Goal: Task Accomplishment & Management: Manage account settings

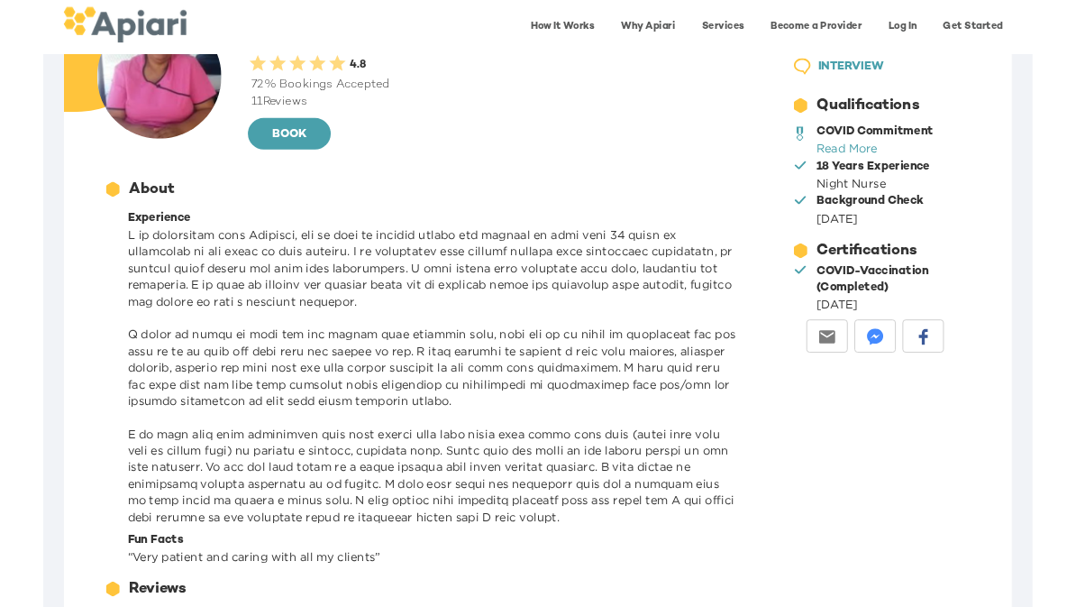
scroll to position [109, 0]
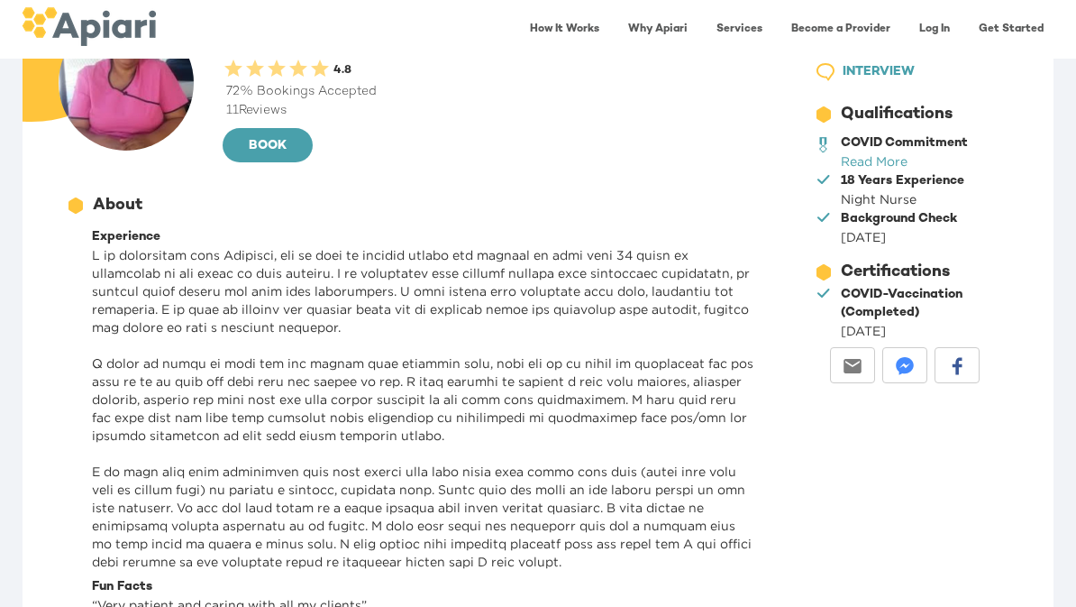
click at [873, 154] on link "Read More" at bounding box center [874, 161] width 67 height 14
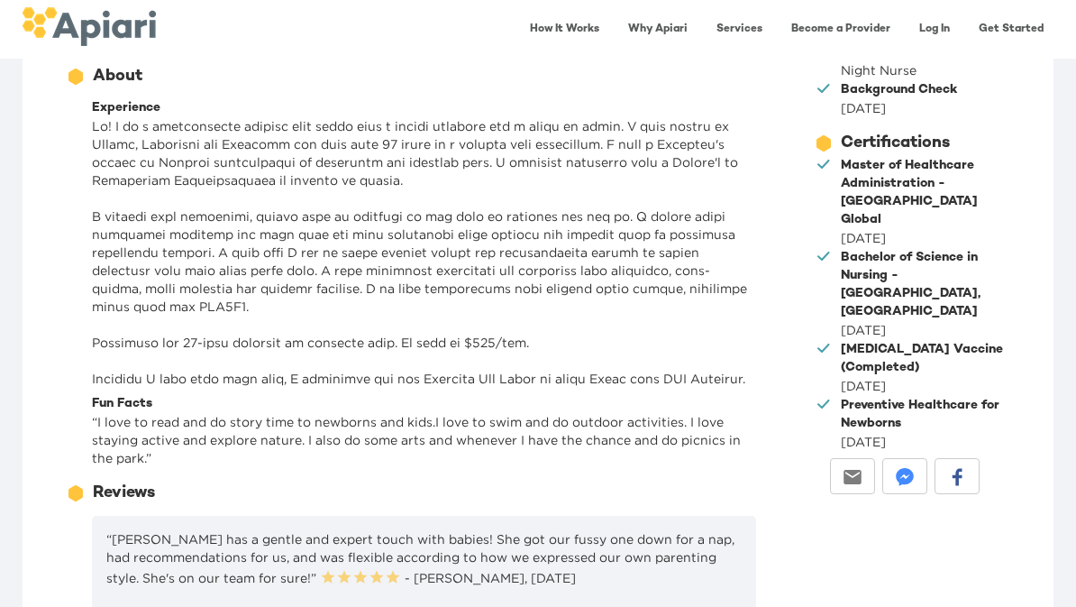
scroll to position [225, 0]
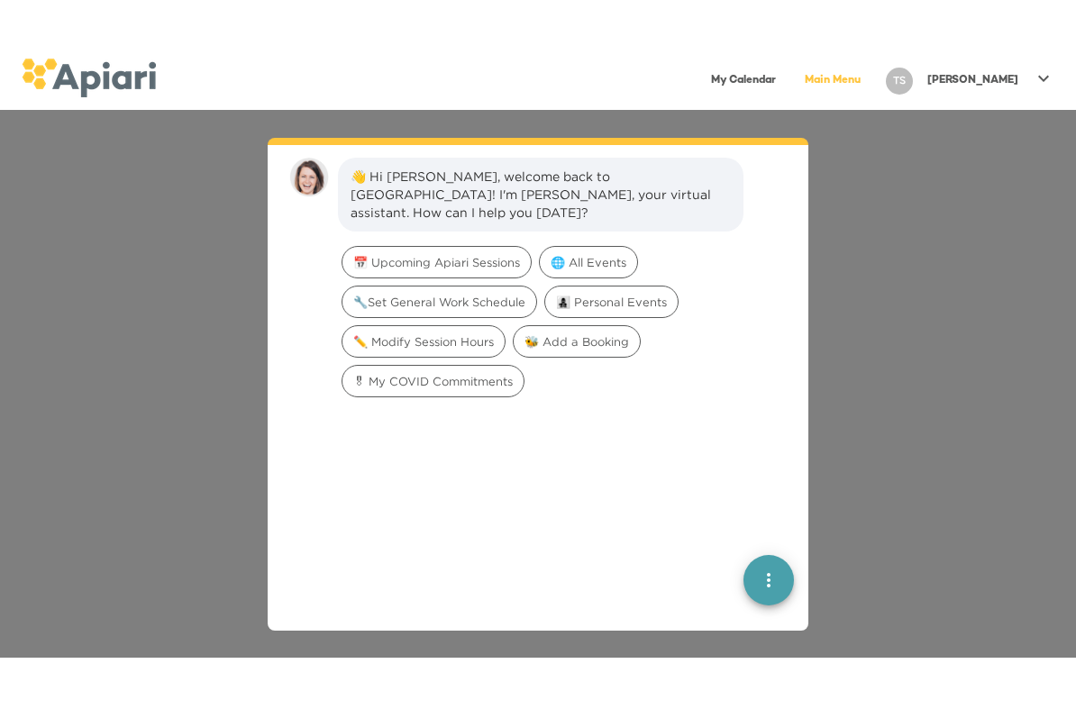
scroll to position [25, 0]
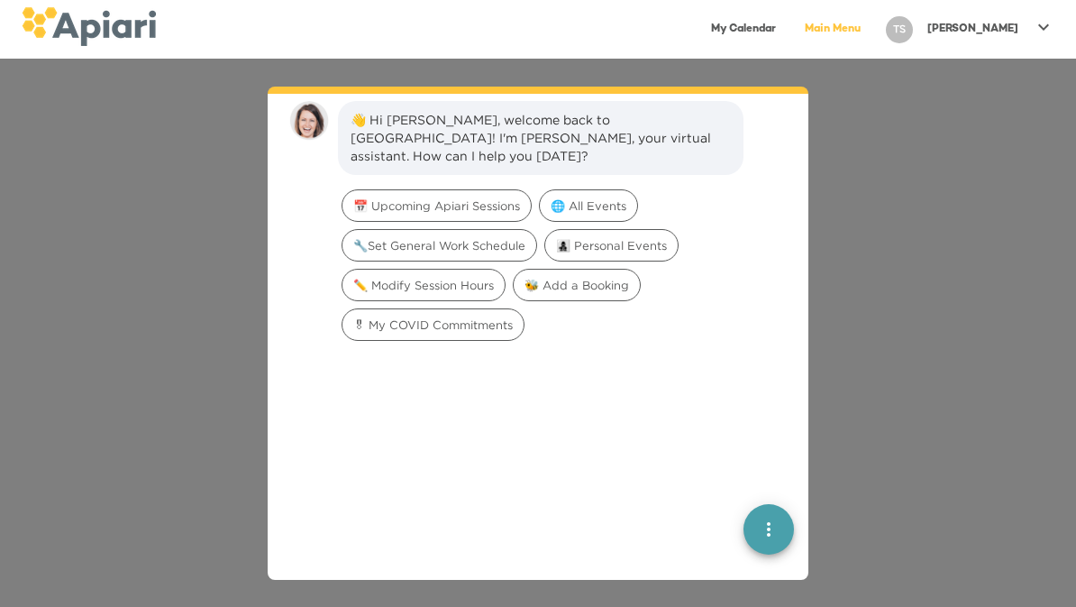
click at [1001, 32] on p "[PERSON_NAME]" at bounding box center [972, 29] width 91 height 15
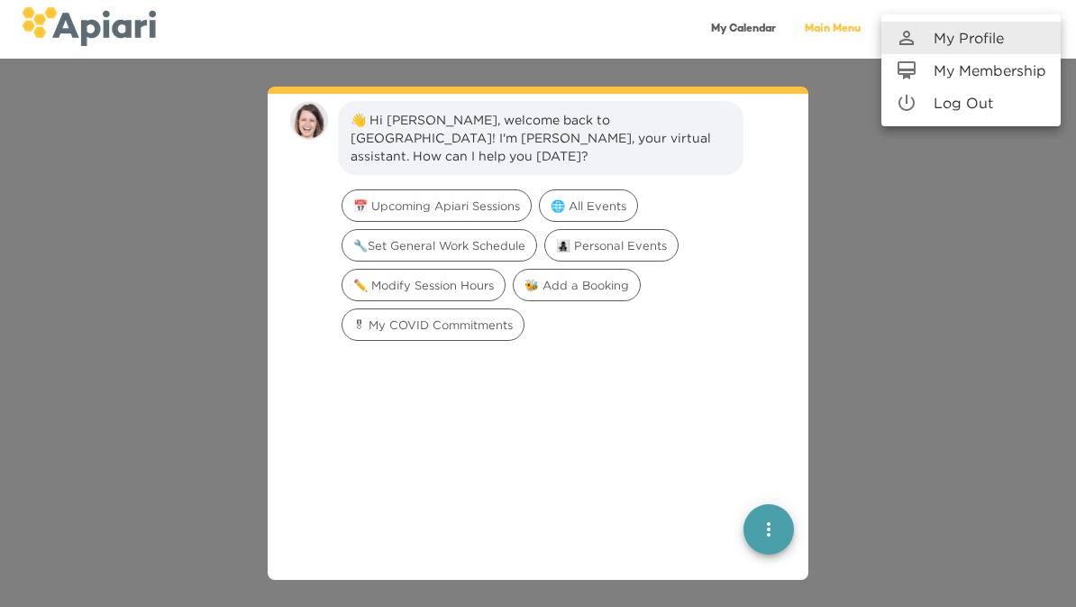
click at [985, 45] on p "My Profile" at bounding box center [969, 38] width 70 height 22
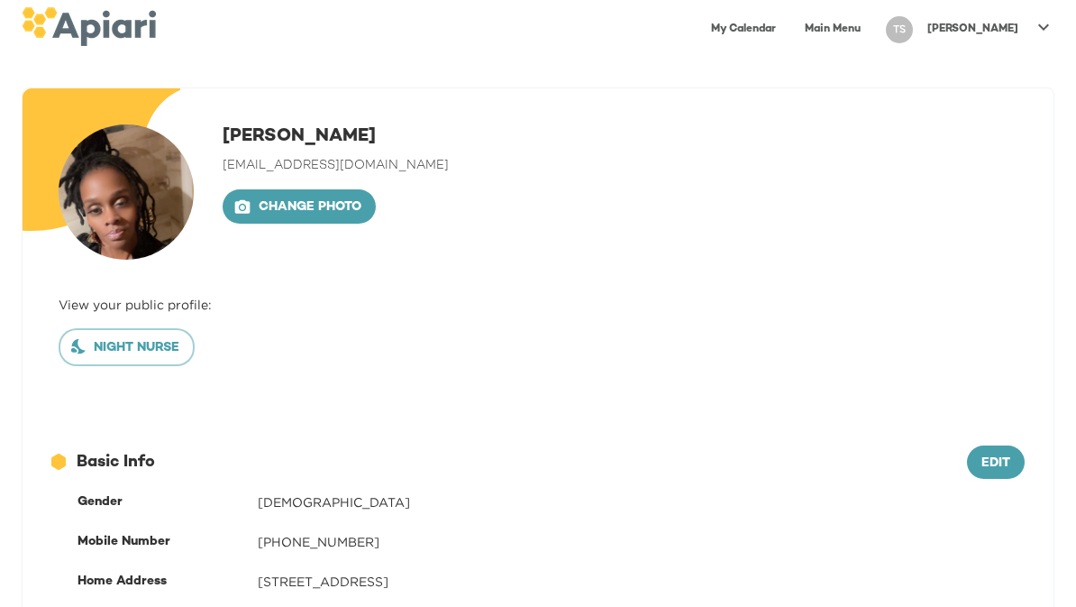
click at [306, 207] on span "Change photo" at bounding box center [299, 207] width 124 height 23
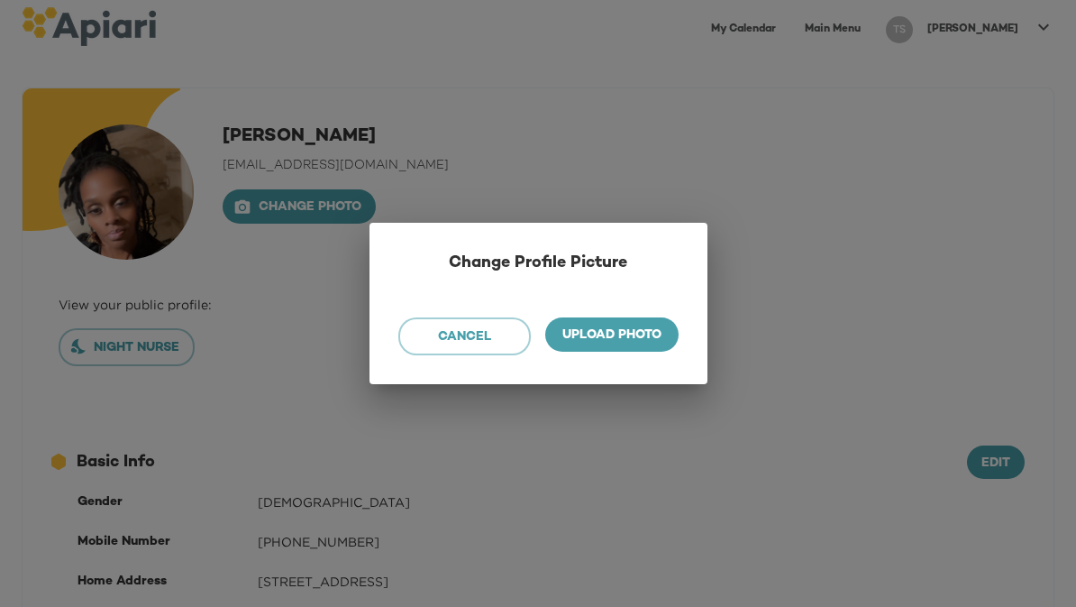
click at [602, 341] on span "Upload photo" at bounding box center [612, 335] width 105 height 23
click at [0, 0] on input "Upload photo" at bounding box center [0, 0] width 0 height 0
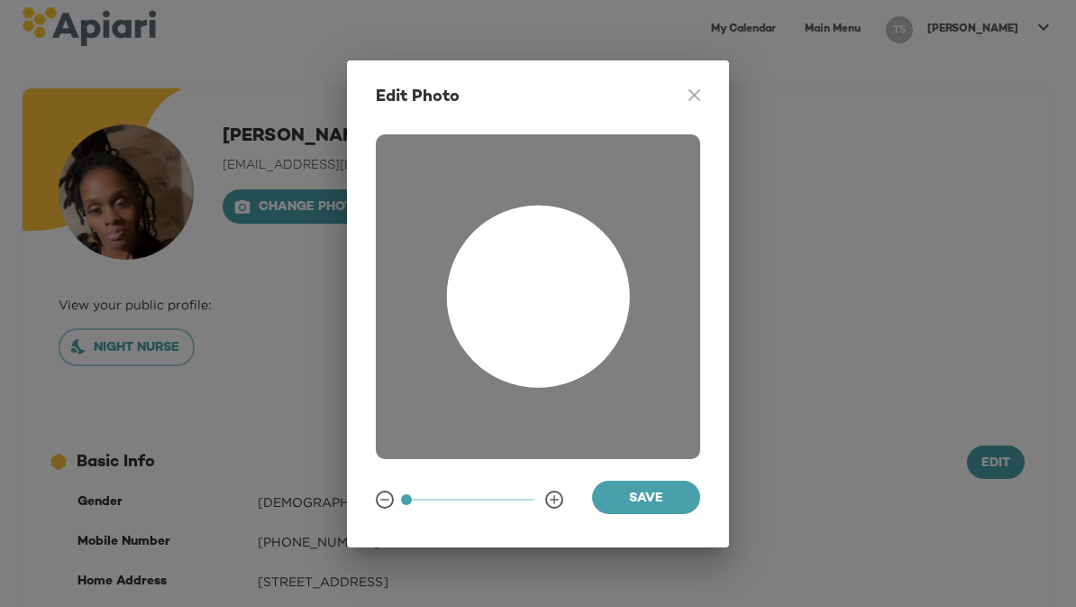
click at [661, 498] on span "Save" at bounding box center [646, 499] width 79 height 23
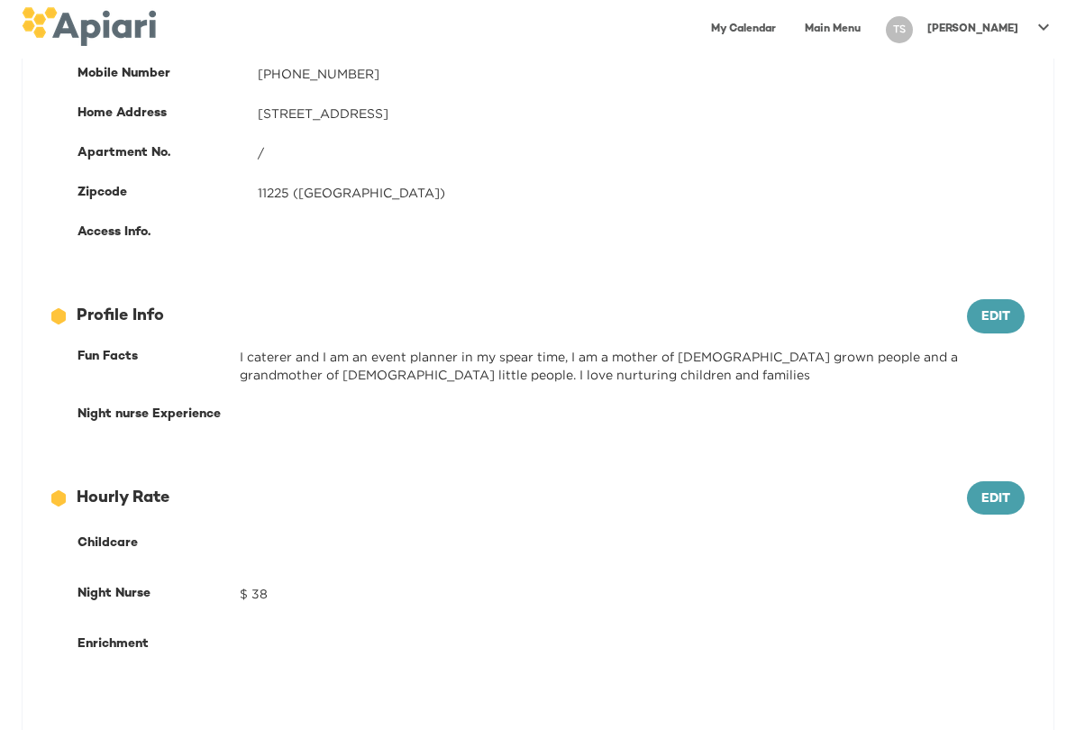
scroll to position [468, 0]
click at [263, 595] on div "$ 38" at bounding box center [632, 594] width 785 height 29
click at [1008, 475] on div "12686743-09FA-4EEB-95D2-F2C0DBB3467E Created with sketchtool. Hourly Rate Edit …" at bounding box center [538, 570] width 1031 height 236
click at [993, 498] on span "Edit" at bounding box center [995, 499] width 29 height 23
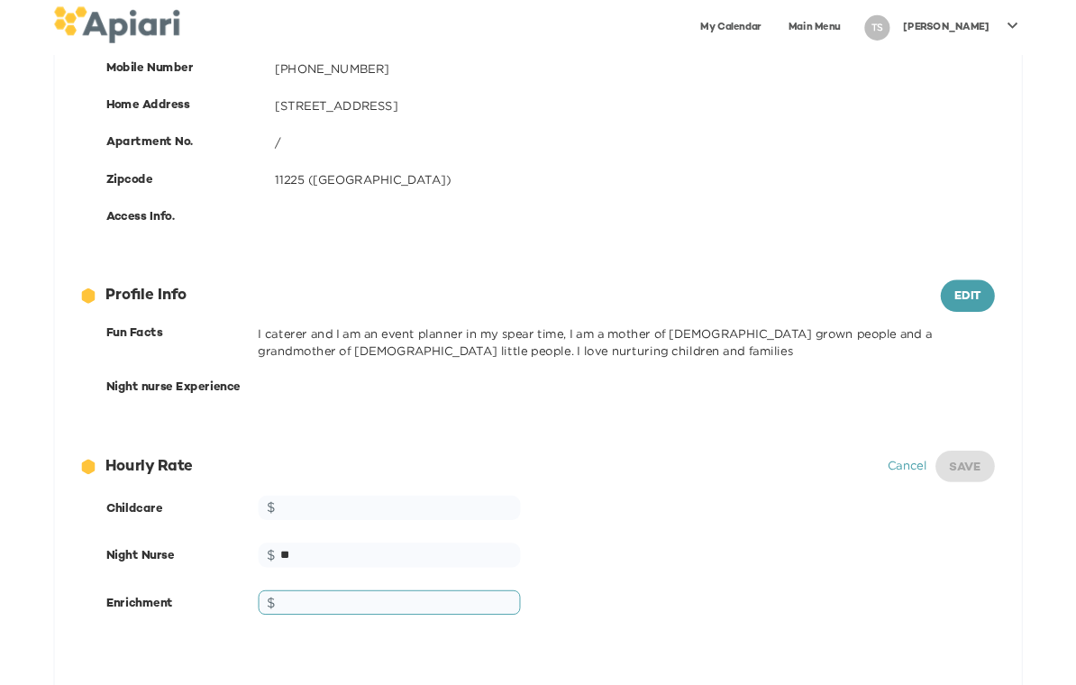
scroll to position [596, 0]
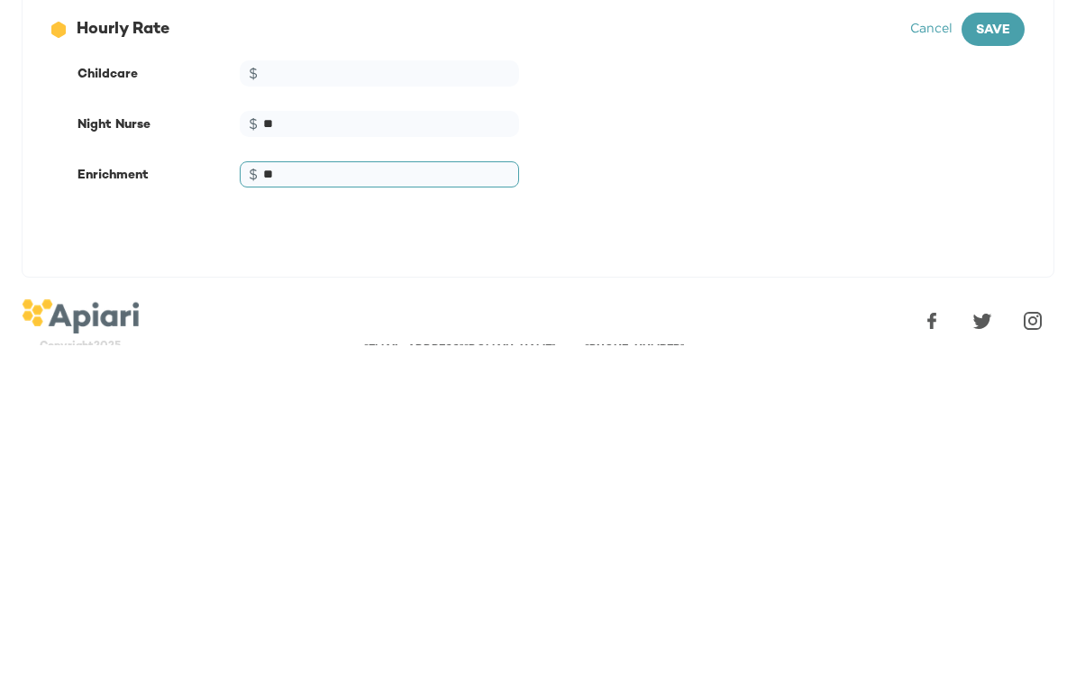
type input "**"
click at [997, 361] on span "Save" at bounding box center [993, 372] width 34 height 23
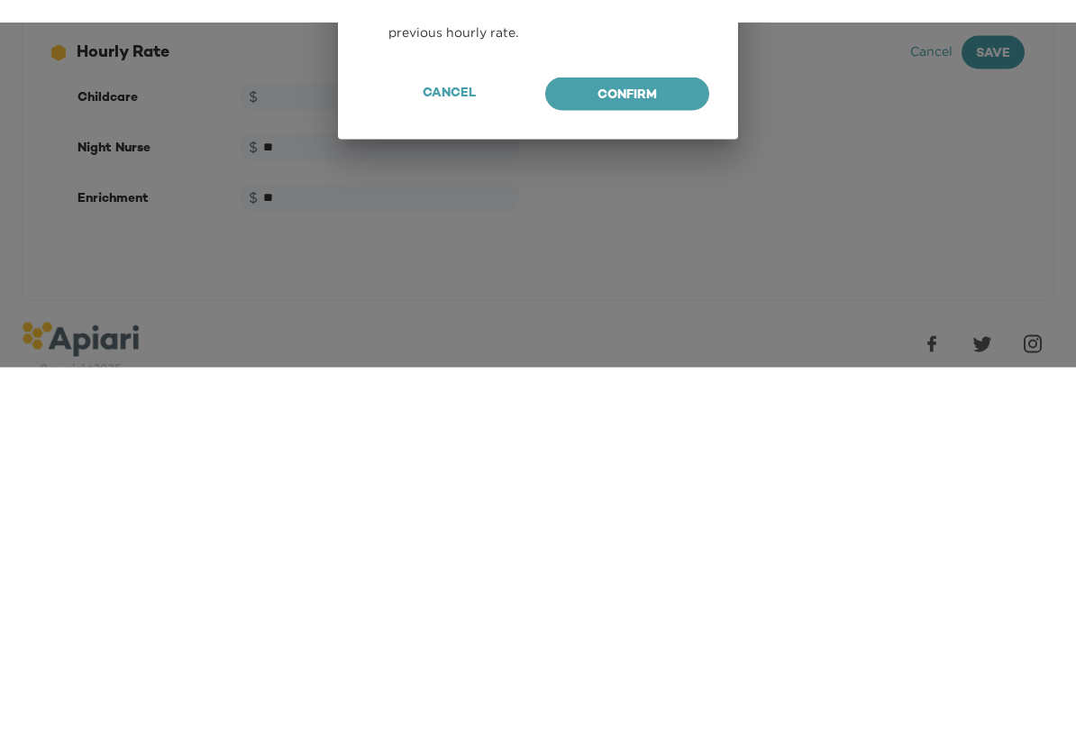
scroll to position [614, 0]
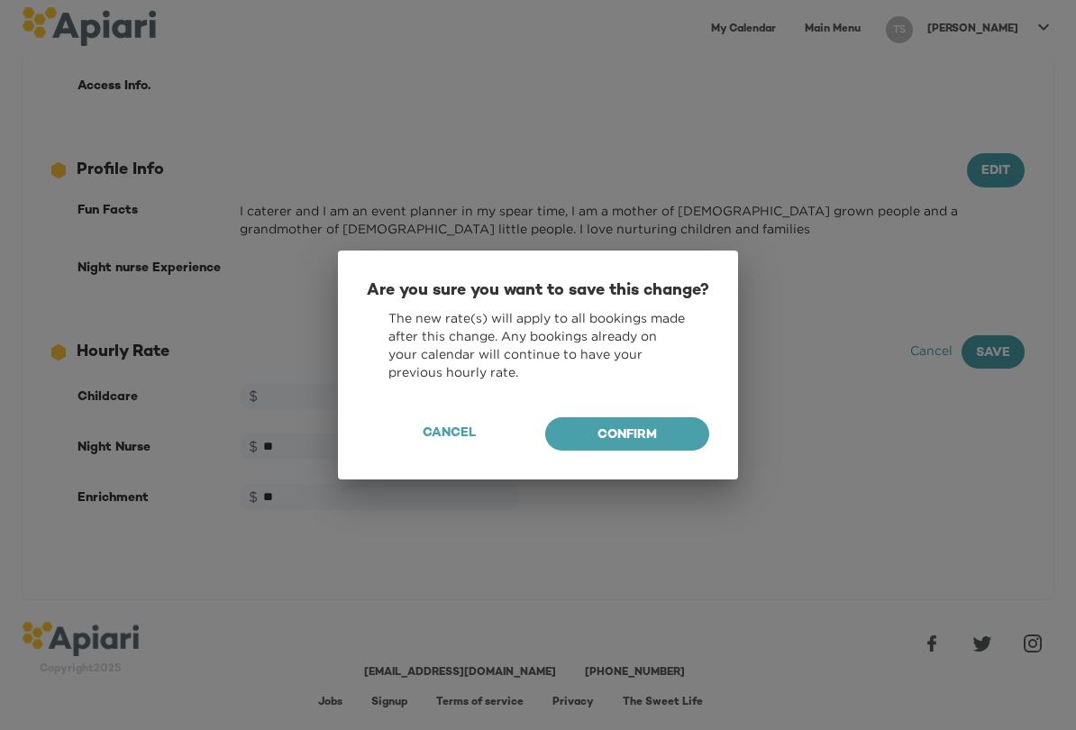
click at [649, 430] on button "Confirm" at bounding box center [627, 434] width 164 height 34
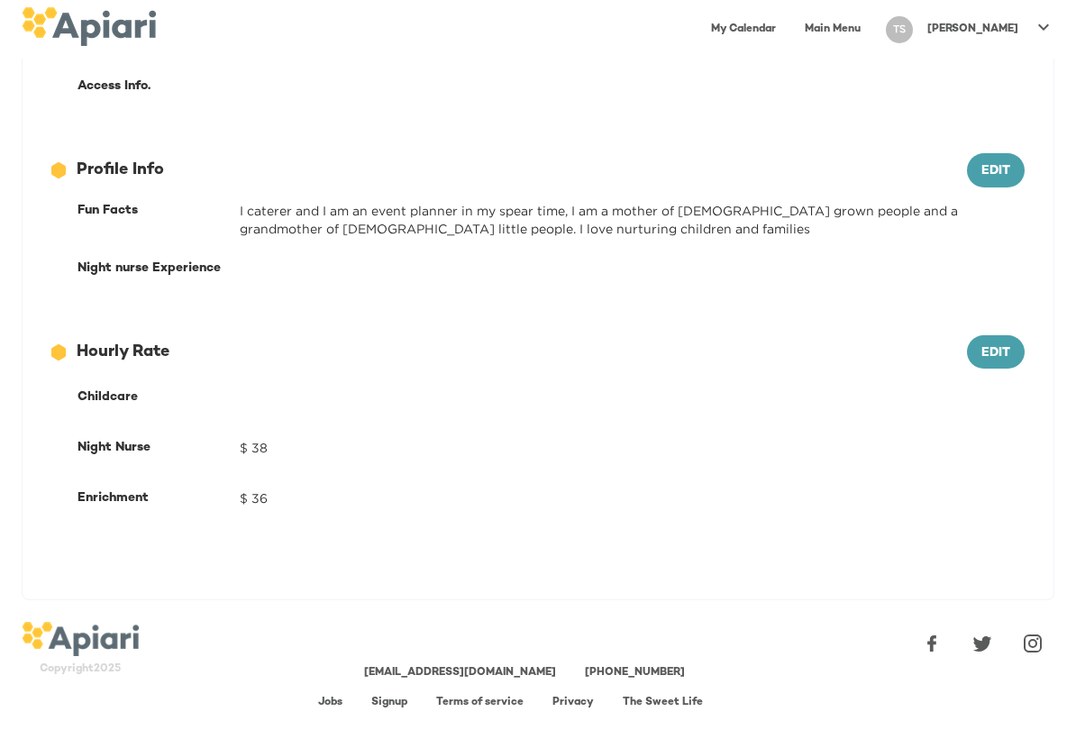
click at [998, 352] on span "Edit" at bounding box center [995, 353] width 29 height 23
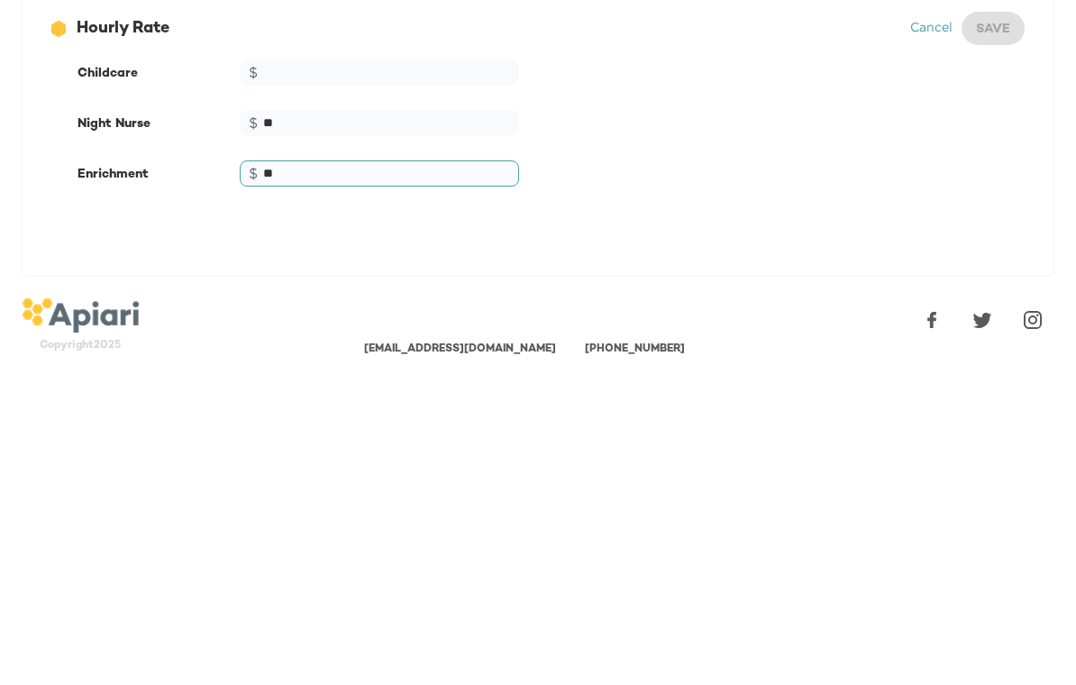
type input "*"
click at [306, 434] on input "**" at bounding box center [379, 447] width 279 height 26
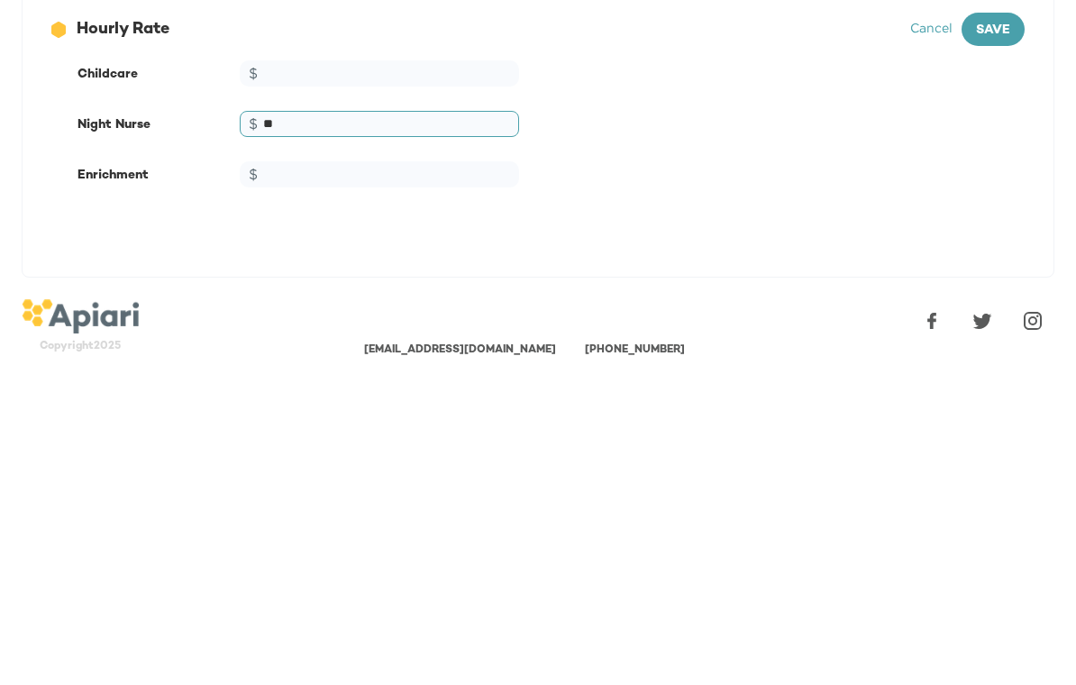
type input "*"
type input "**"
click at [792, 542] on div at bounding box center [538, 571] width 1031 height 58
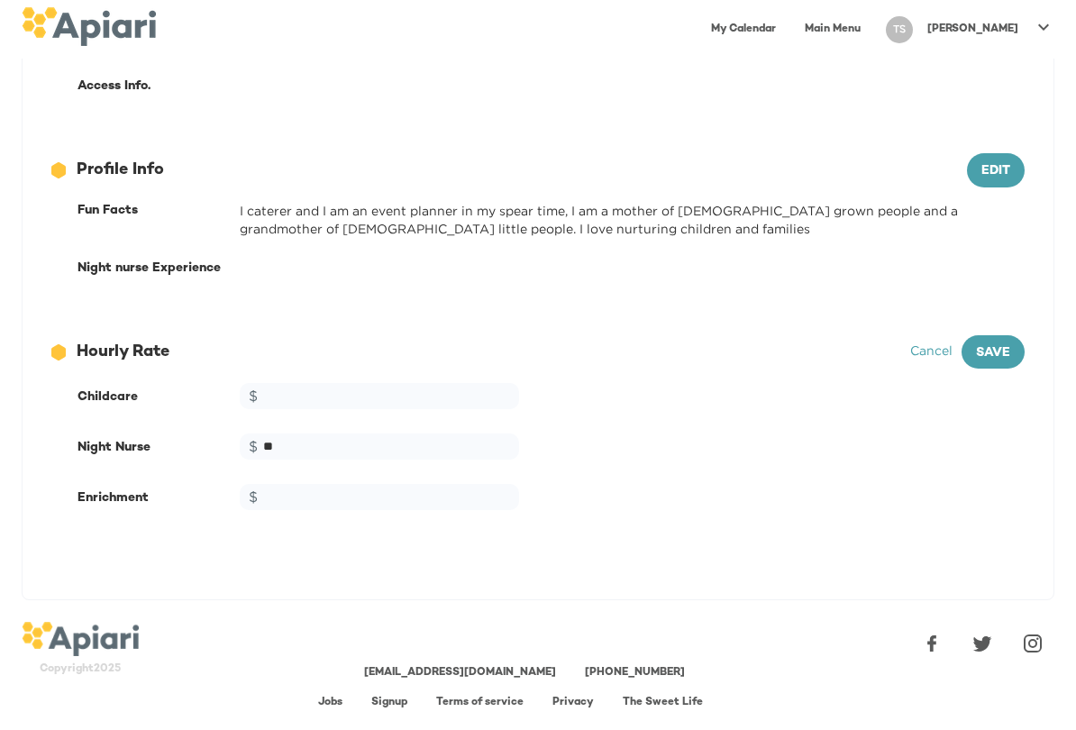
click at [1002, 345] on span "Save" at bounding box center [993, 353] width 34 height 23
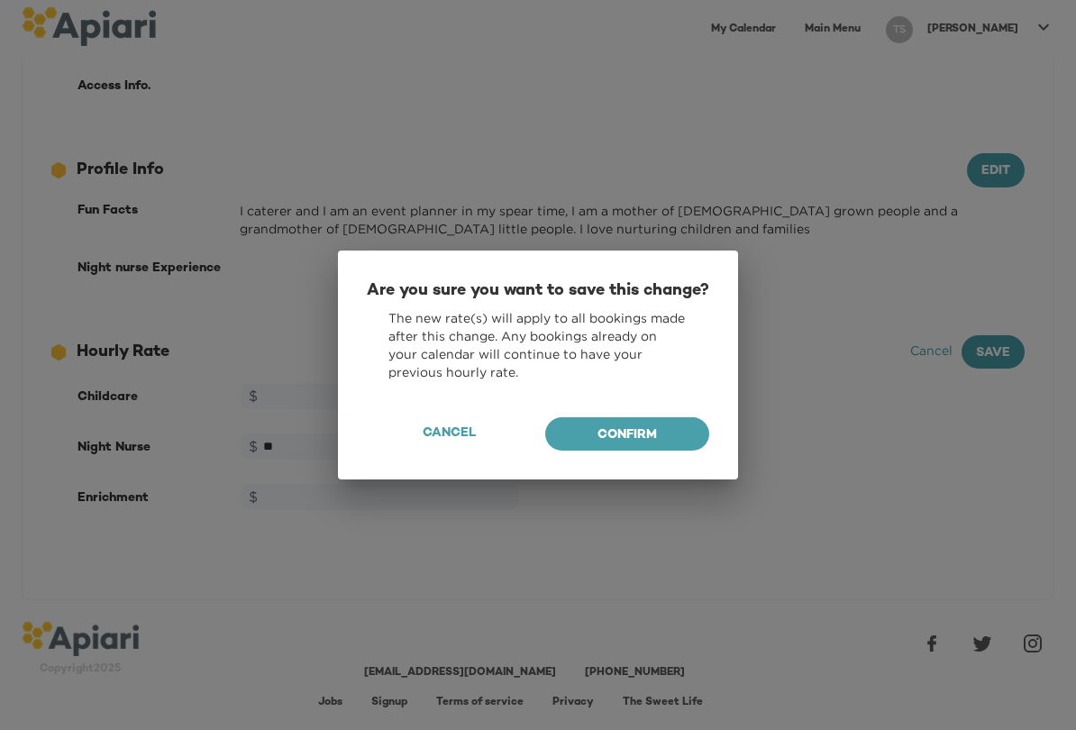
click at [661, 445] on span "Confirm" at bounding box center [627, 436] width 135 height 23
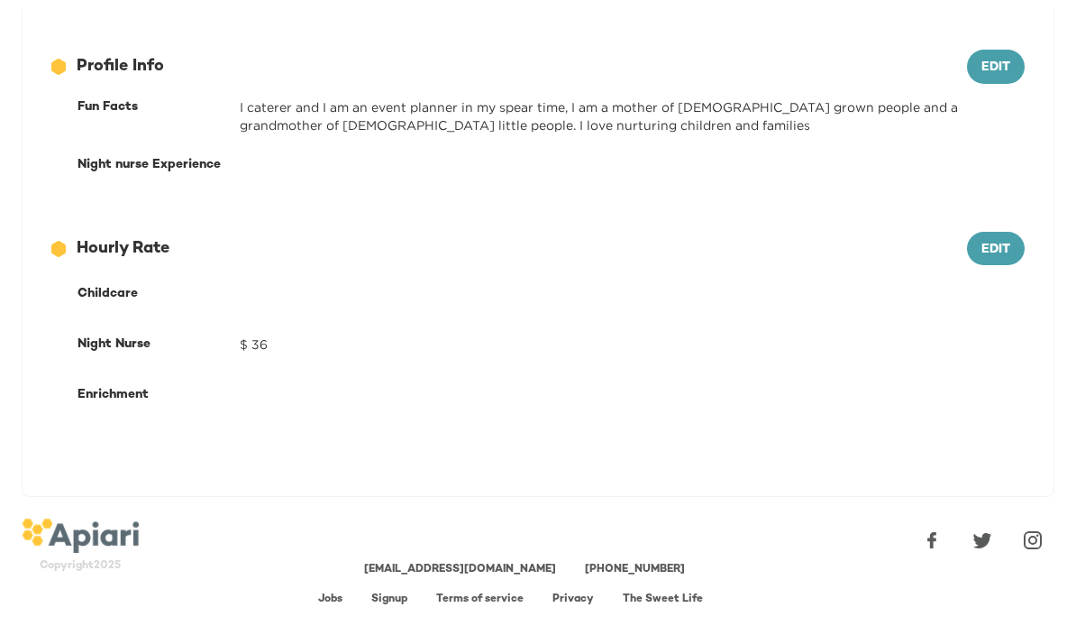
scroll to position [737, 0]
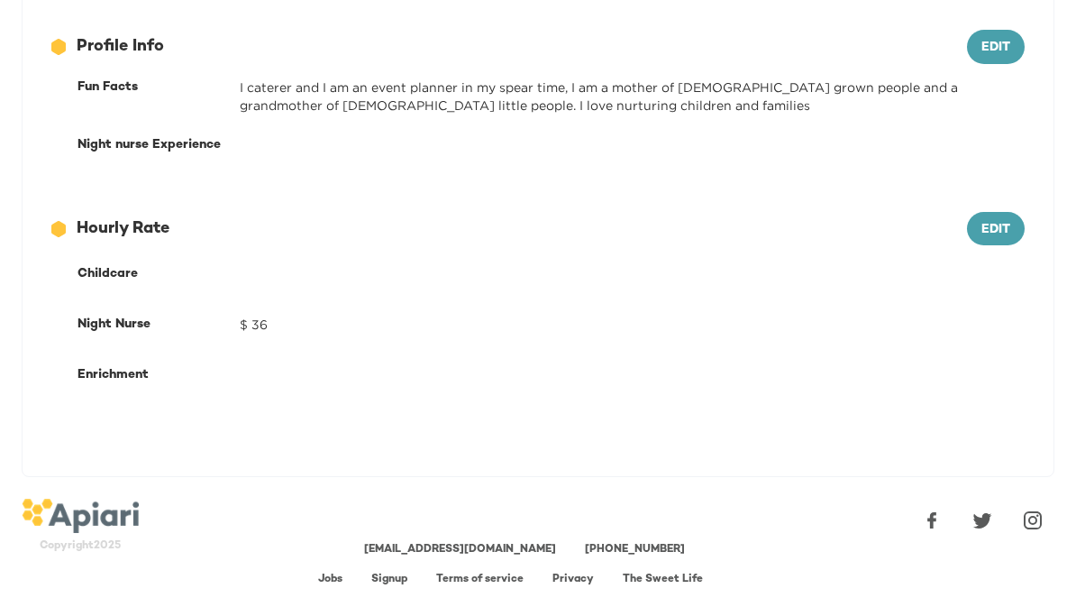
click at [988, 50] on span "Edit" at bounding box center [995, 48] width 29 height 23
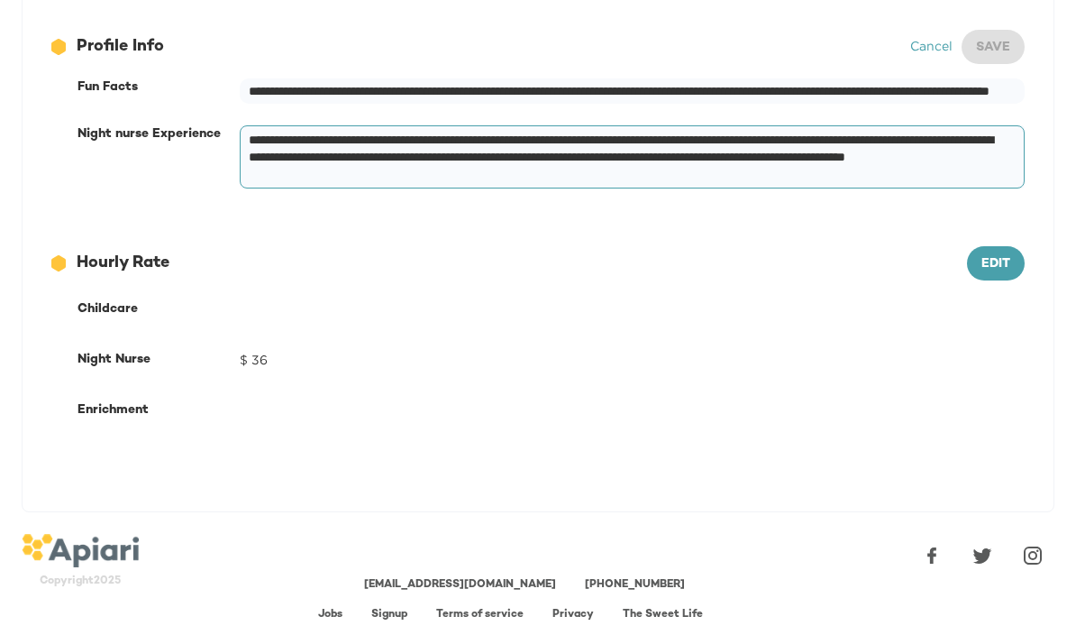
click at [763, 176] on textarea "**********" at bounding box center [629, 157] width 760 height 51
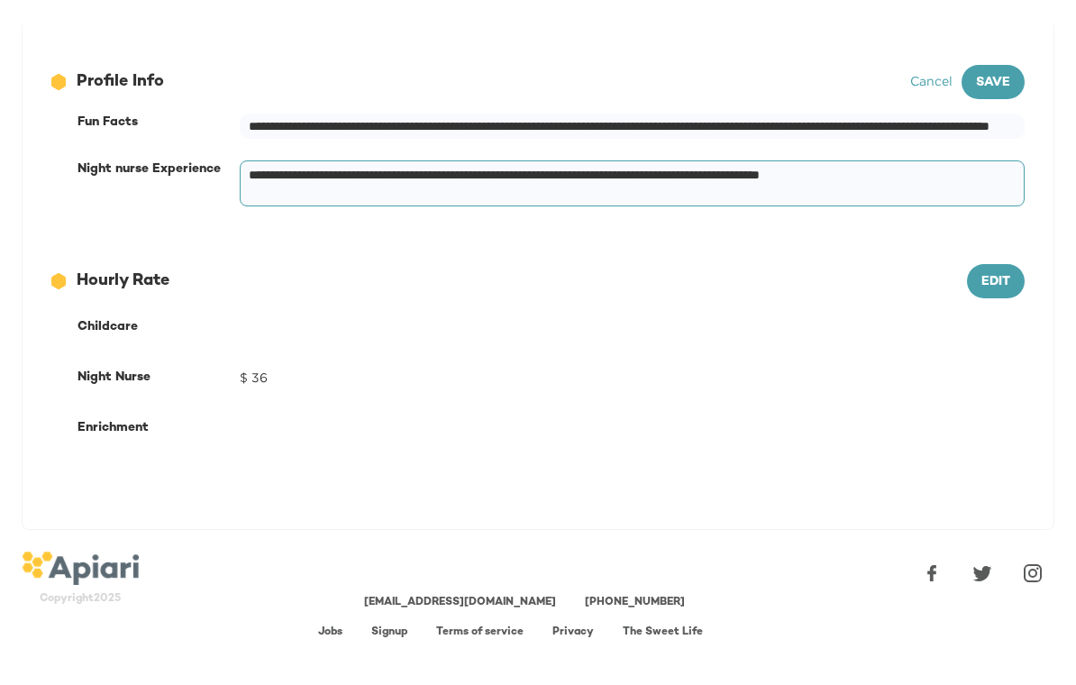
scroll to position [710, 0]
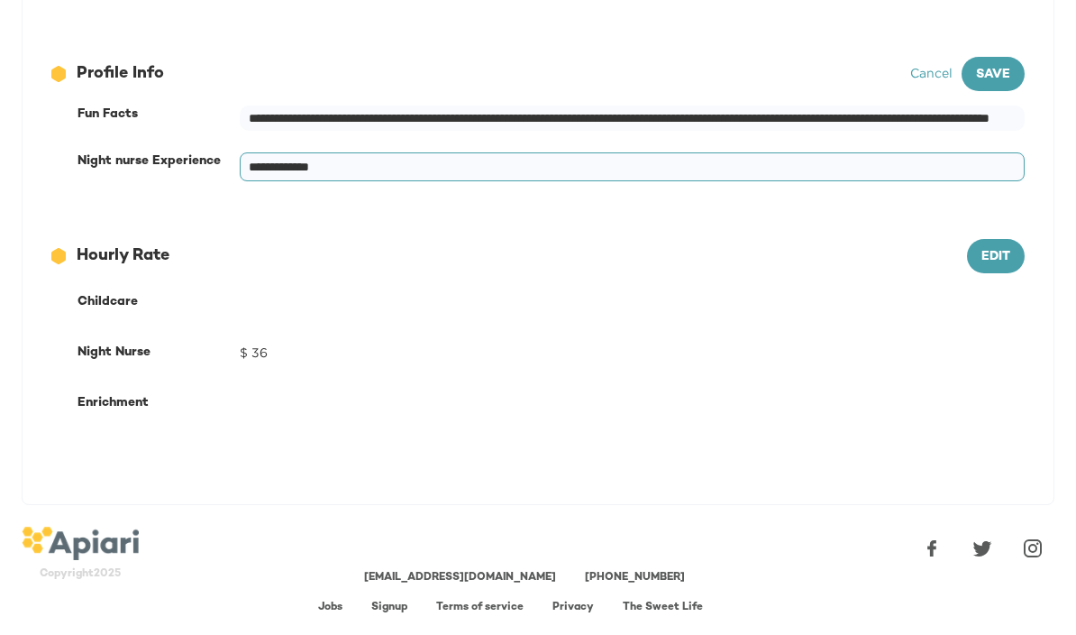
type textarea "*********"
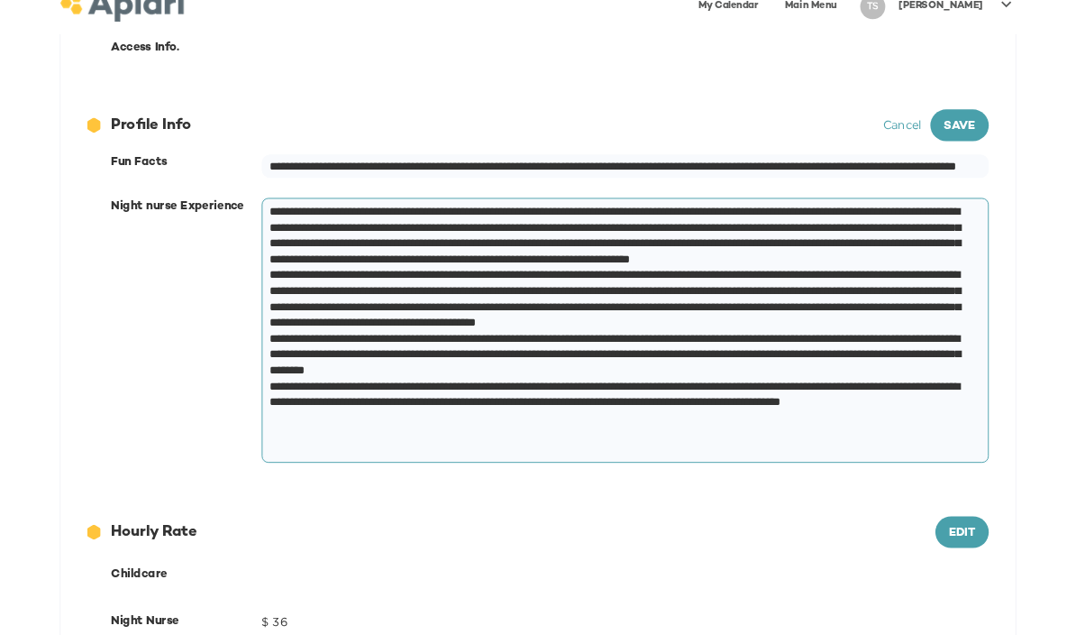
scroll to position [649, 0]
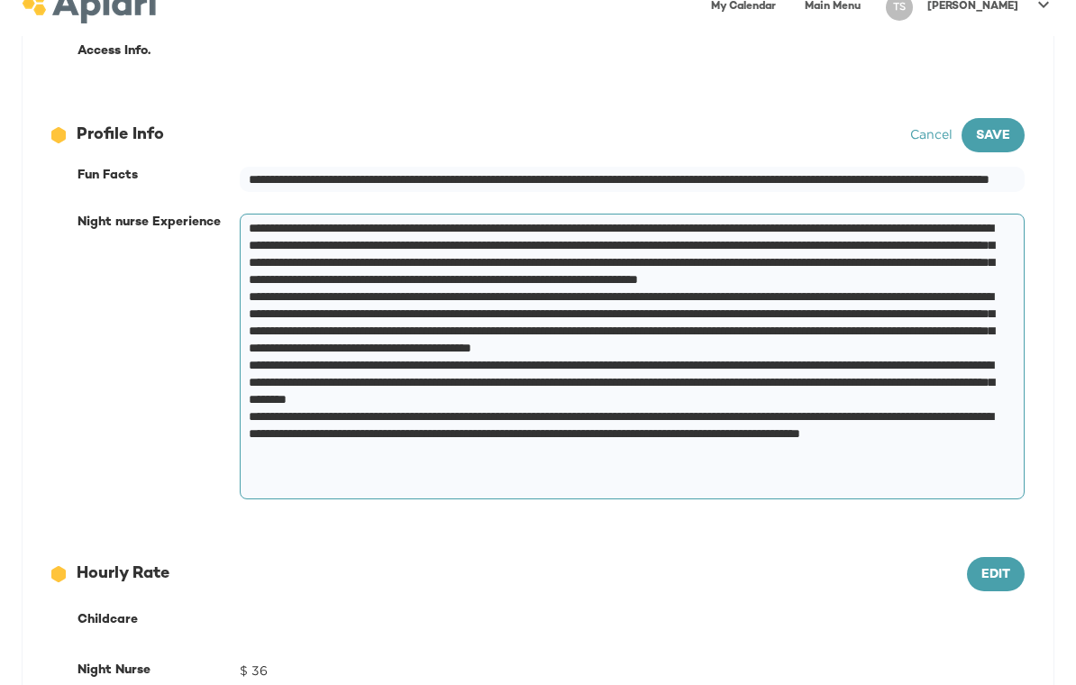
type textarea "**********"
click at [980, 178] on input "**********" at bounding box center [632, 180] width 785 height 26
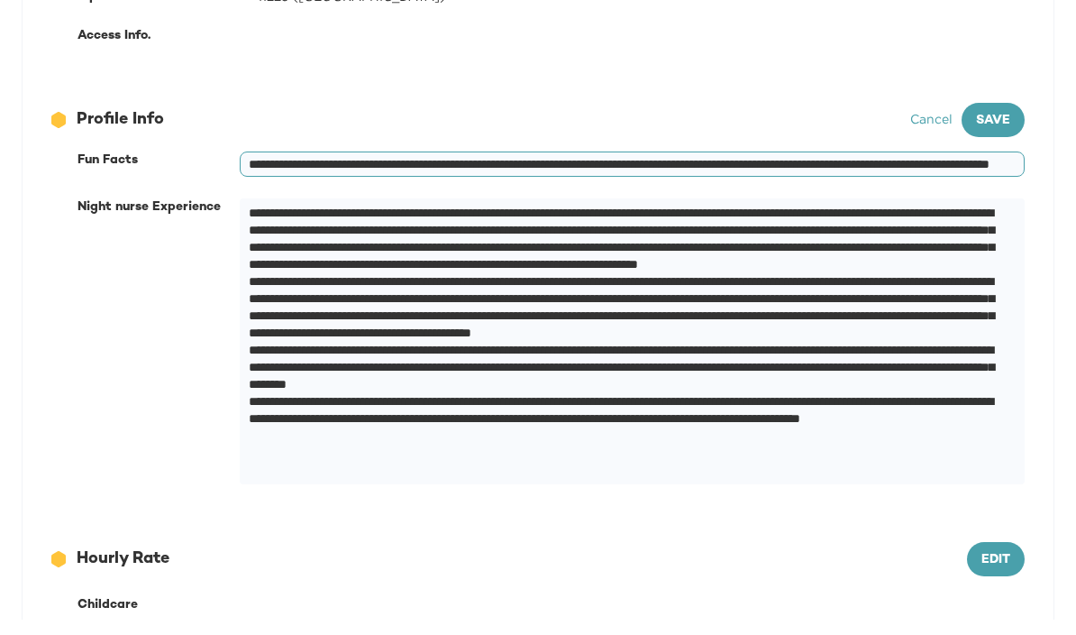
click at [993, 125] on span "Save" at bounding box center [993, 136] width 34 height 23
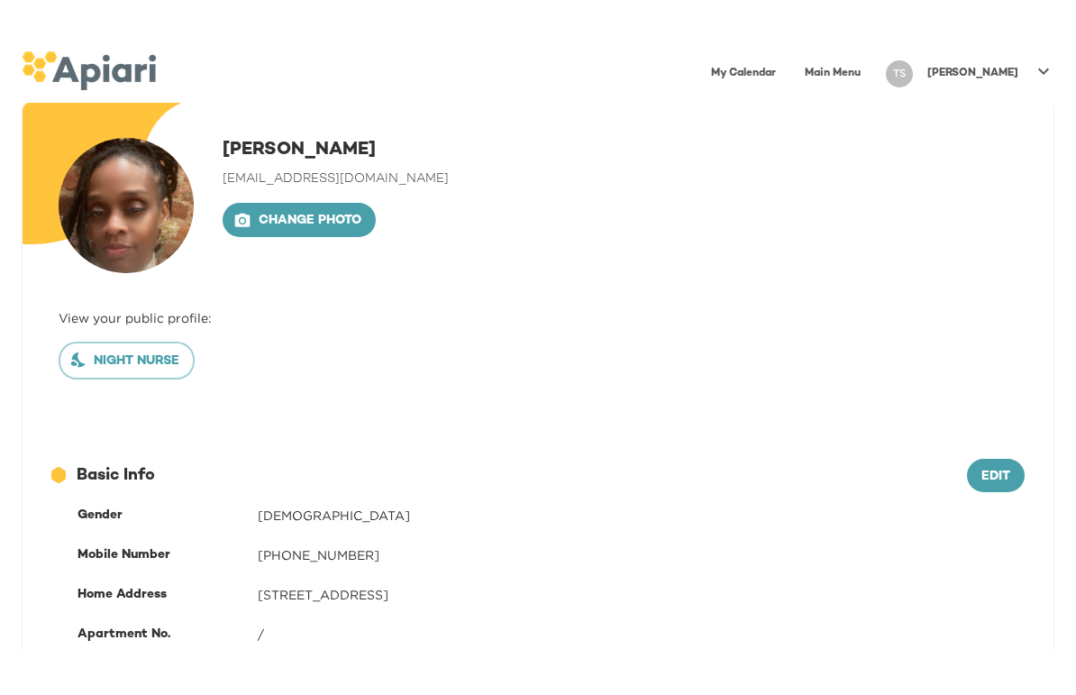
scroll to position [0, 0]
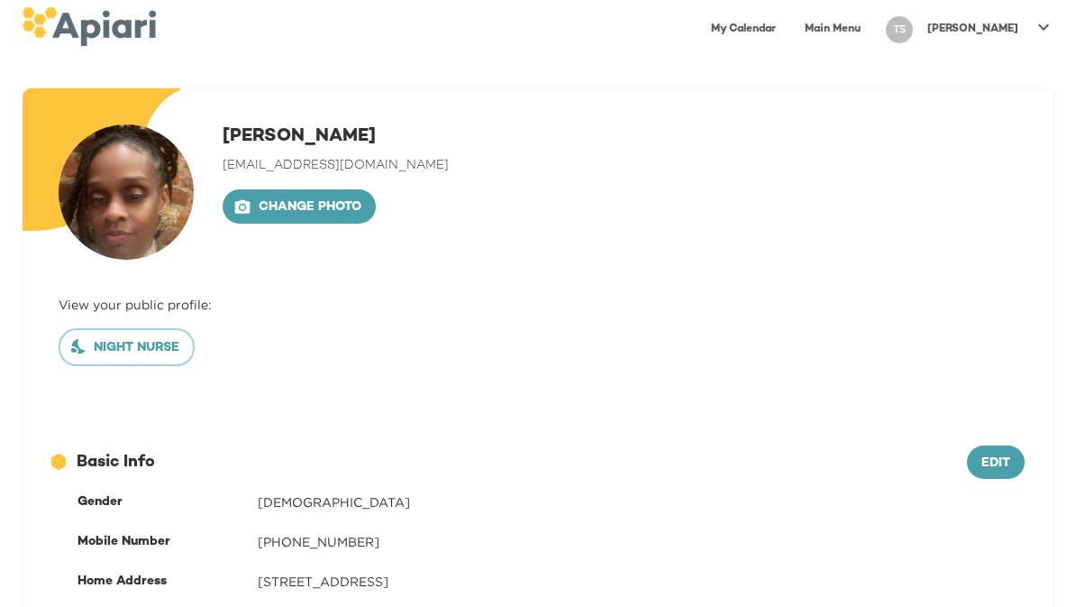
click at [787, 33] on link "My Calendar" at bounding box center [743, 29] width 87 height 37
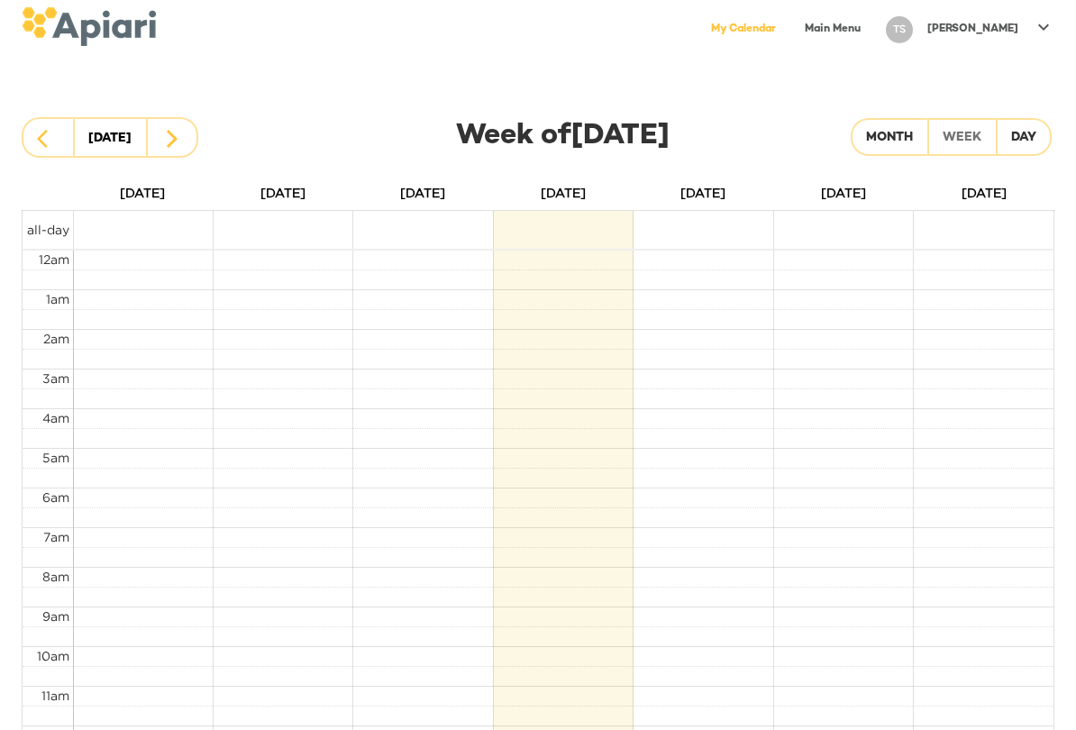
click at [872, 30] on link "Main Menu" at bounding box center [833, 29] width 78 height 37
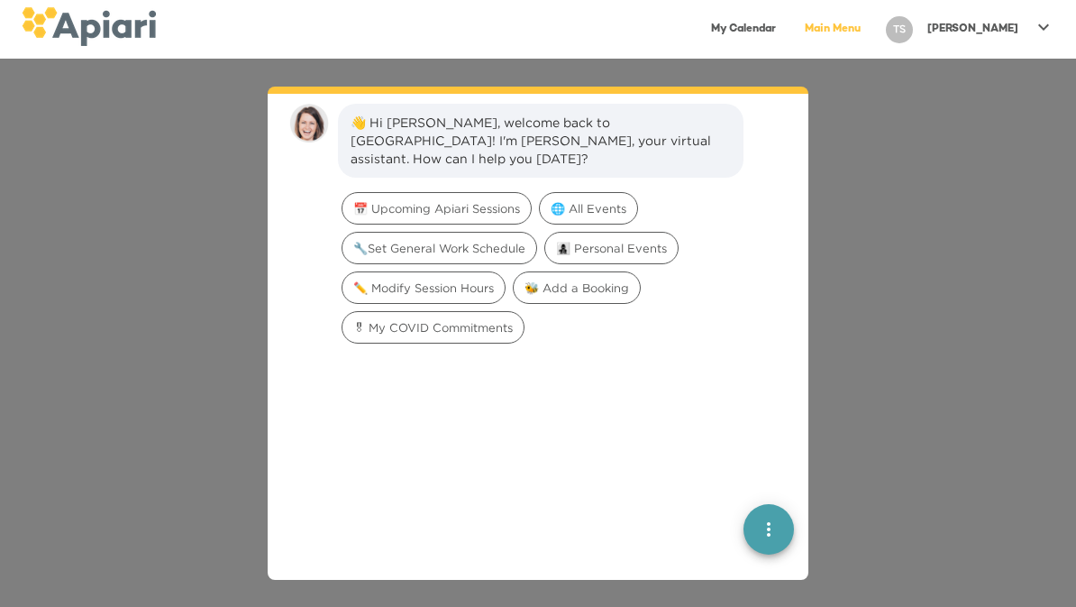
scroll to position [25, 0]
click at [491, 316] on span "🎖 My COVID Commitments" at bounding box center [432, 324] width 181 height 17
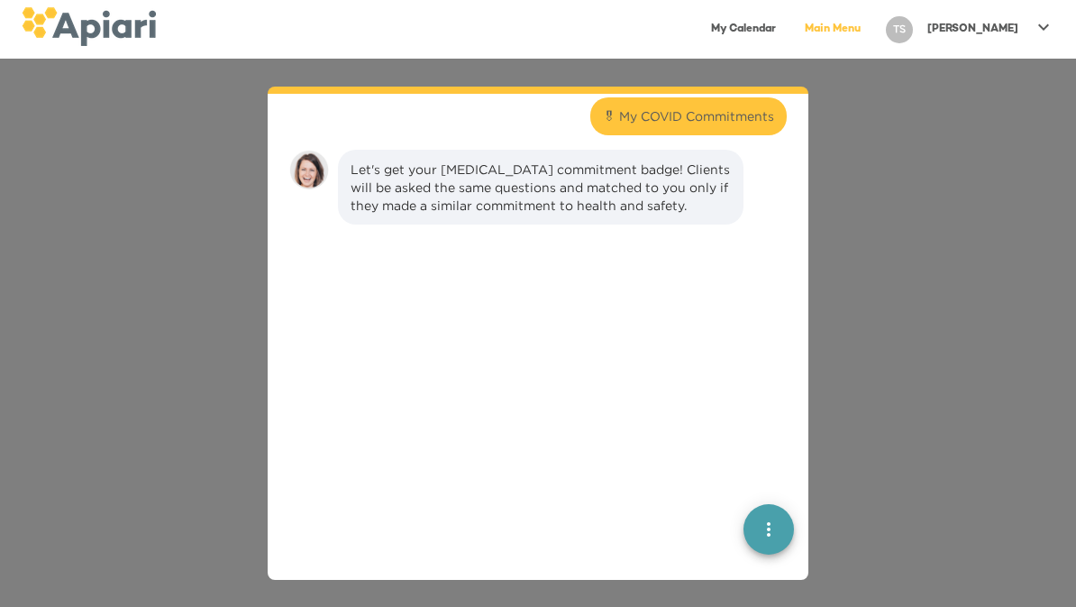
scroll to position [149, 0]
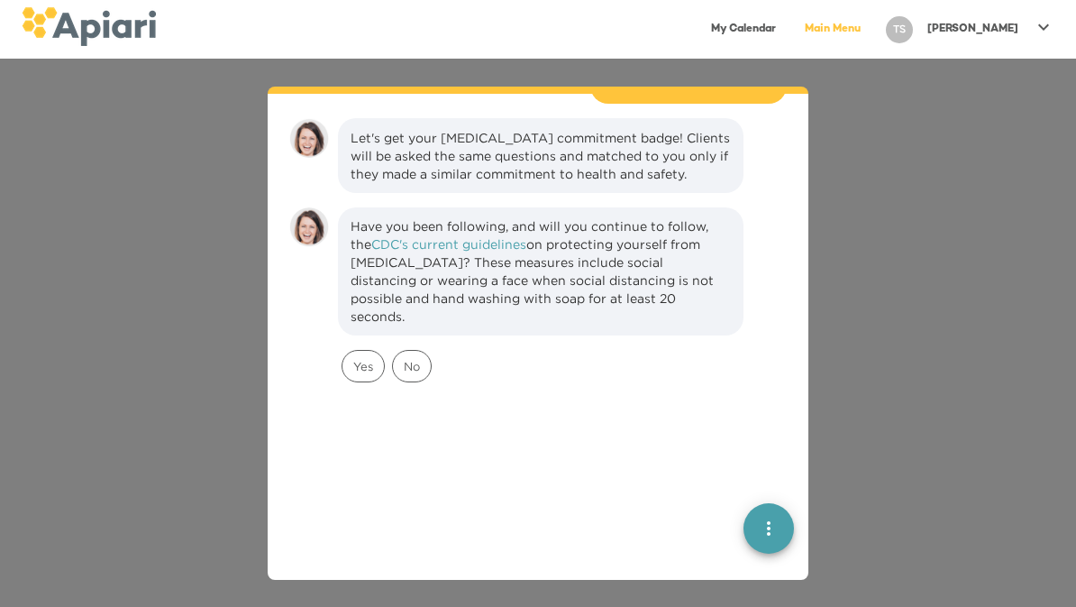
click at [373, 358] on span "Yes" at bounding box center [362, 366] width 41 height 17
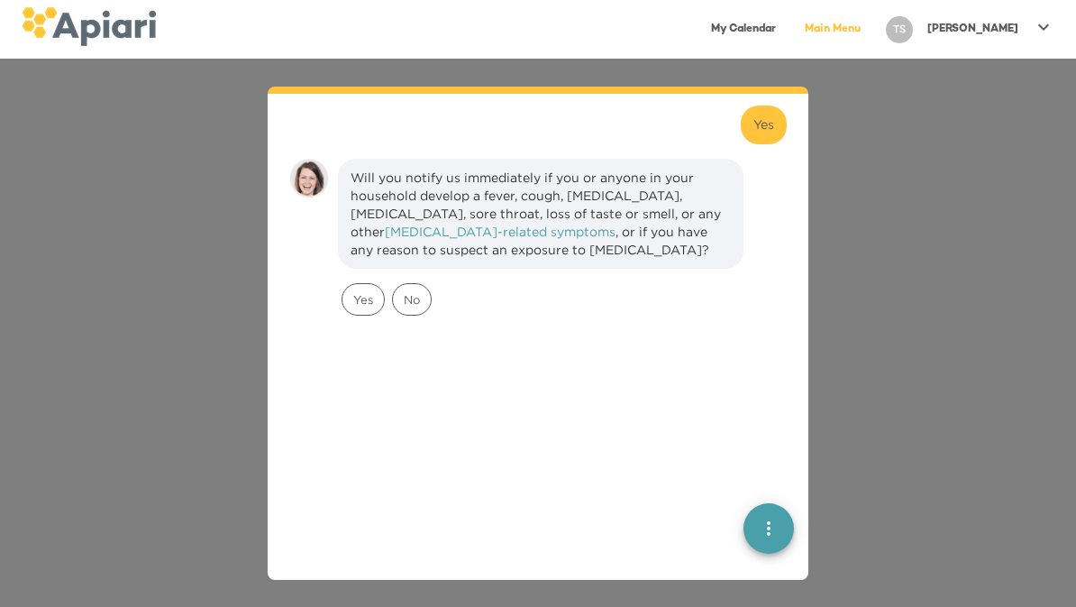
scroll to position [415, 0]
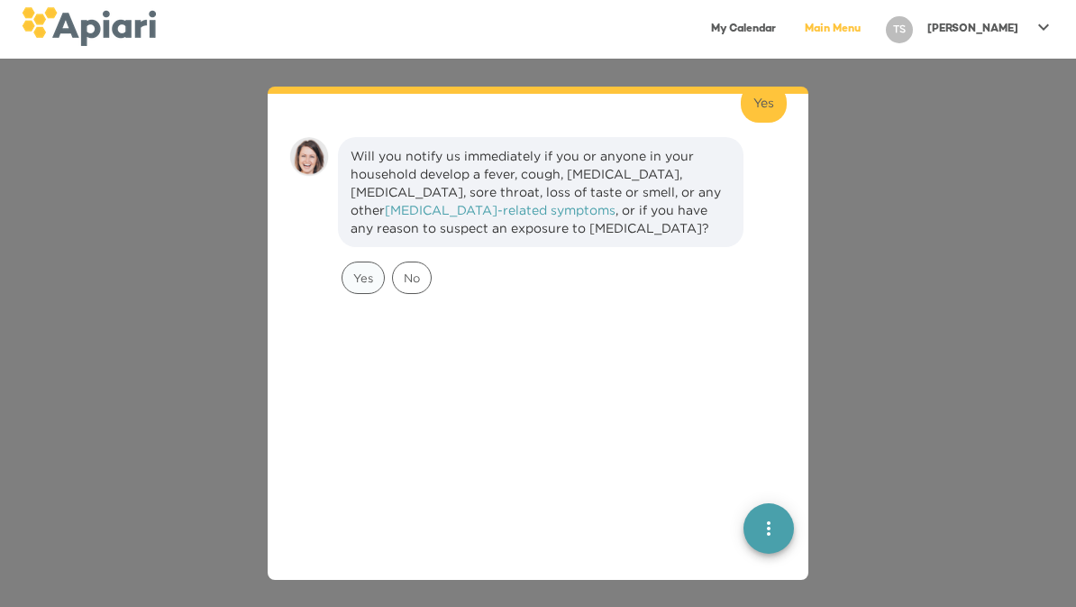
click at [363, 269] on span "Yes" at bounding box center [362, 277] width 41 height 17
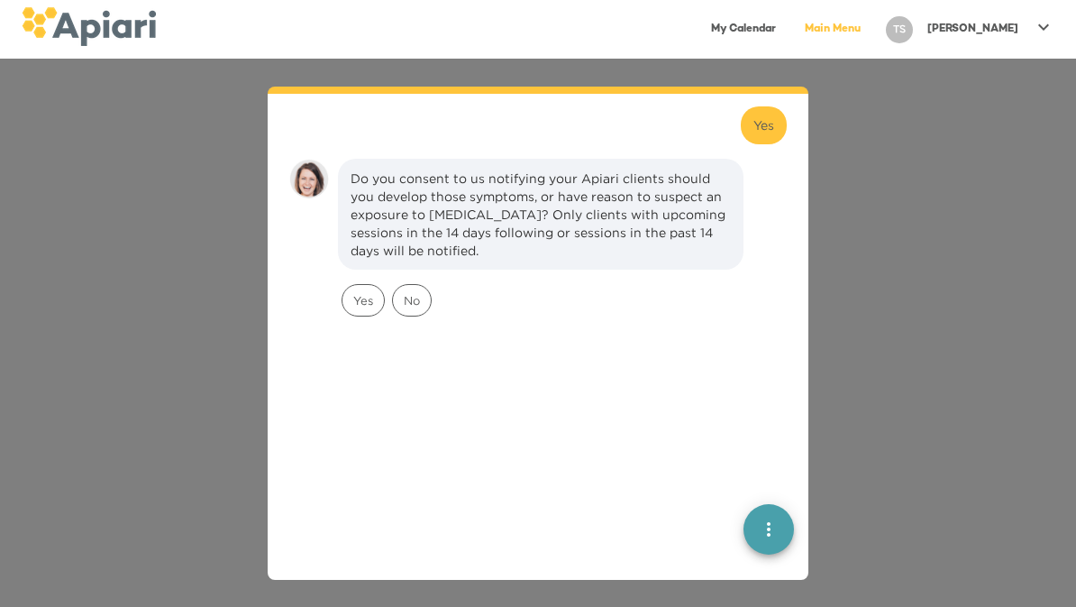
scroll to position [592, 0]
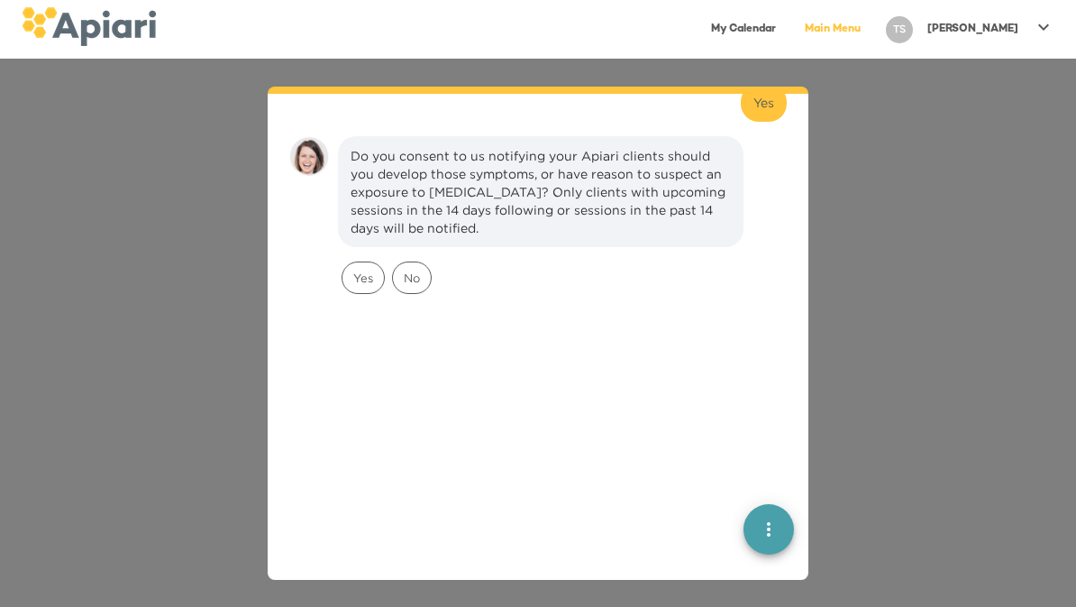
click at [361, 261] on div "Yes" at bounding box center [363, 277] width 43 height 32
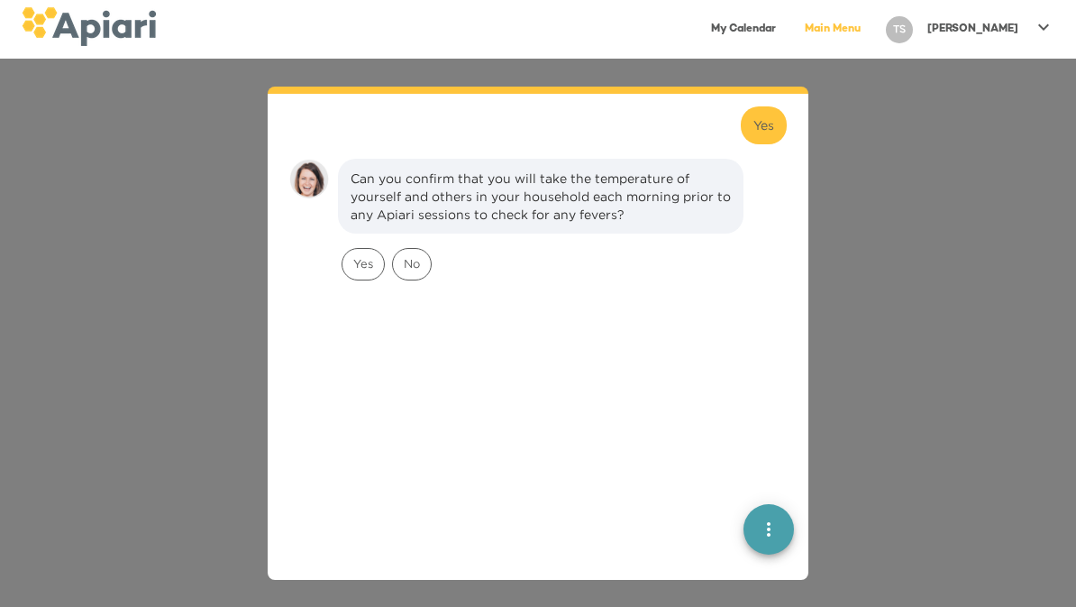
scroll to position [769, 0]
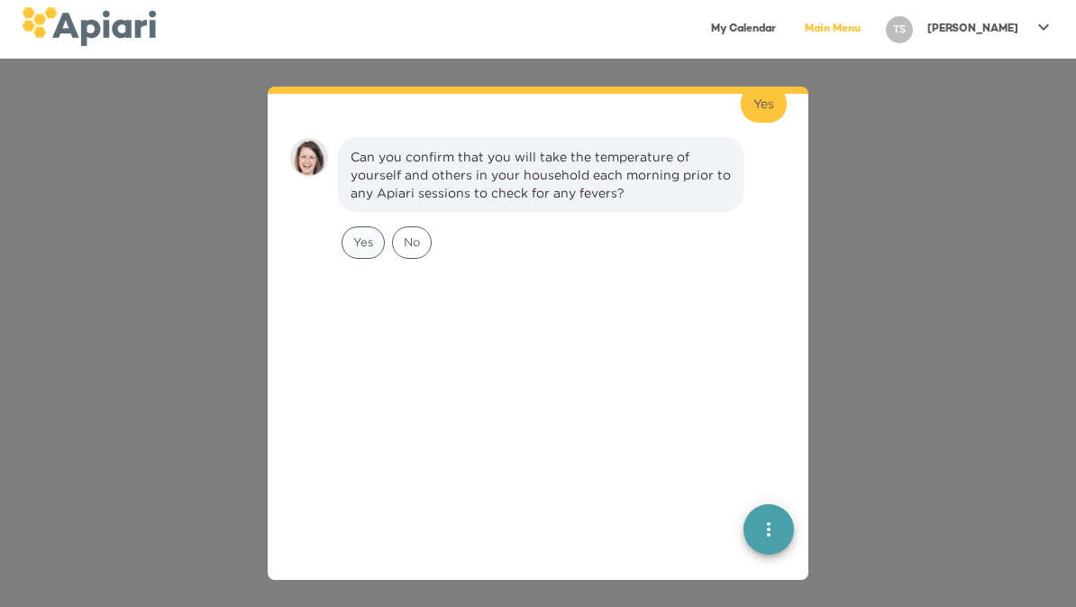
click at [354, 226] on div "Yes" at bounding box center [363, 242] width 43 height 32
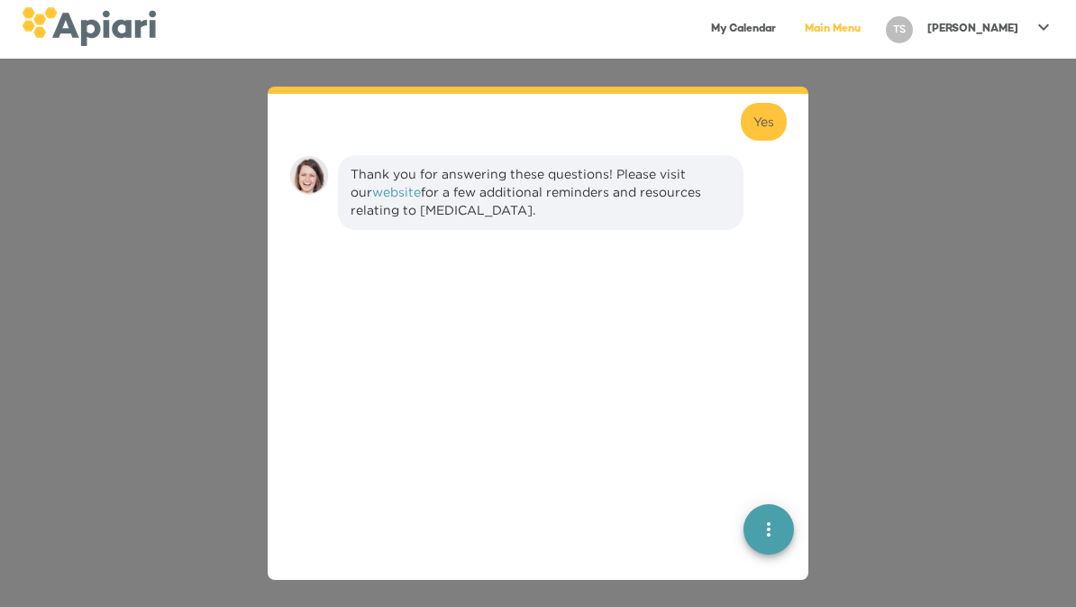
scroll to position [910, 0]
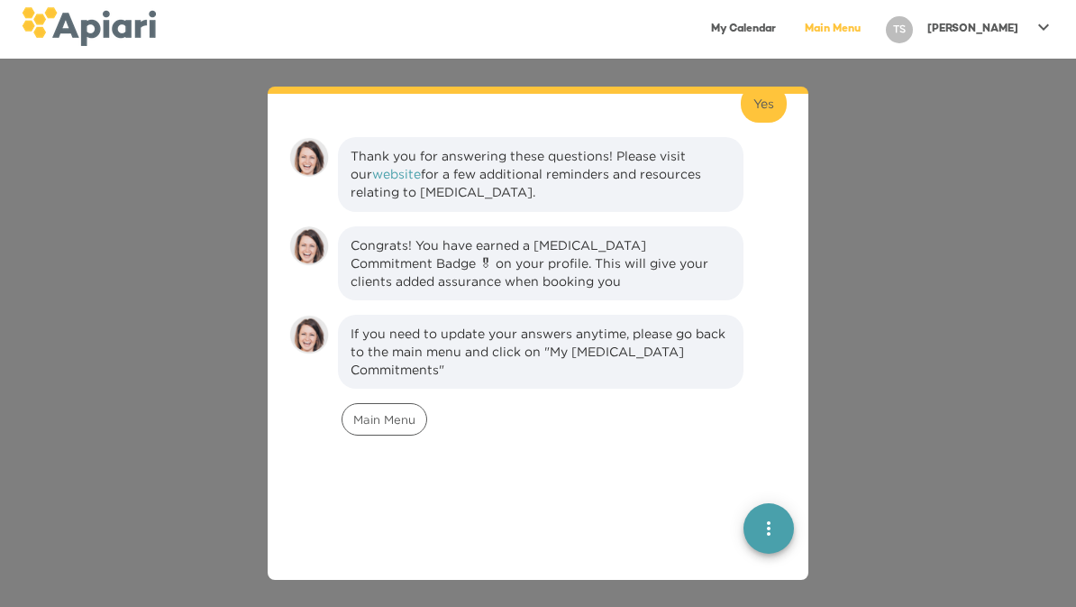
click at [389, 411] on span "Main Menu" at bounding box center [384, 419] width 84 height 17
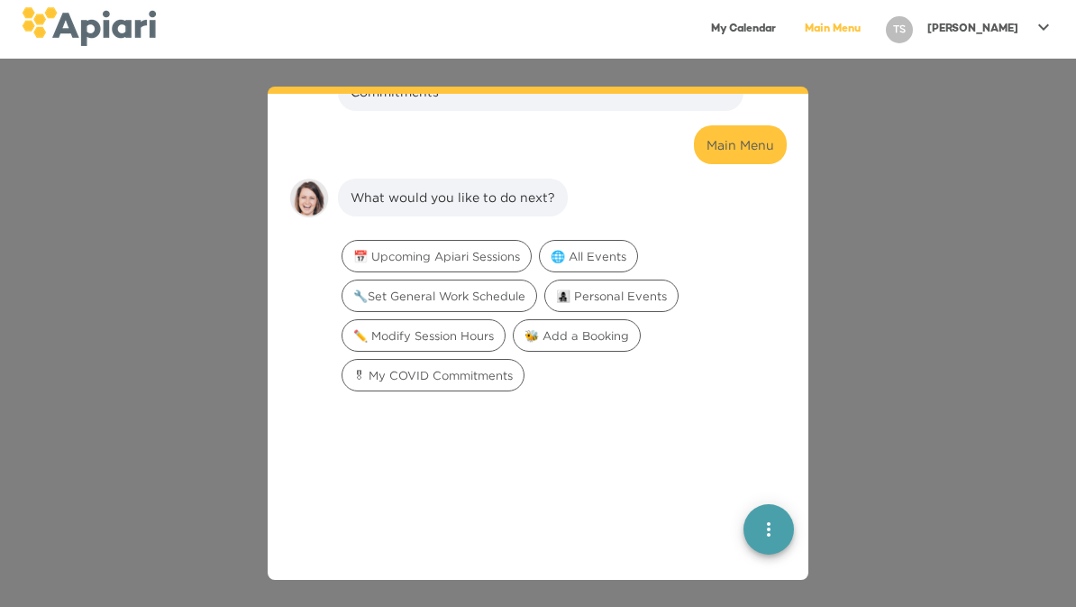
scroll to position [1211, 0]
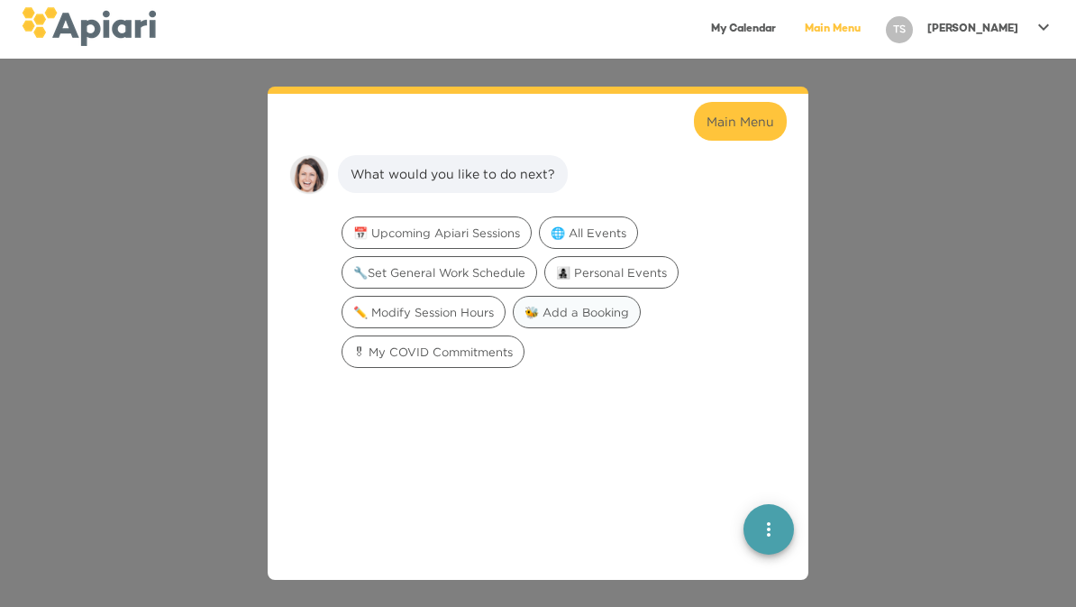
click at [580, 304] on span "🐝 Add a Booking" at bounding box center [577, 312] width 126 height 17
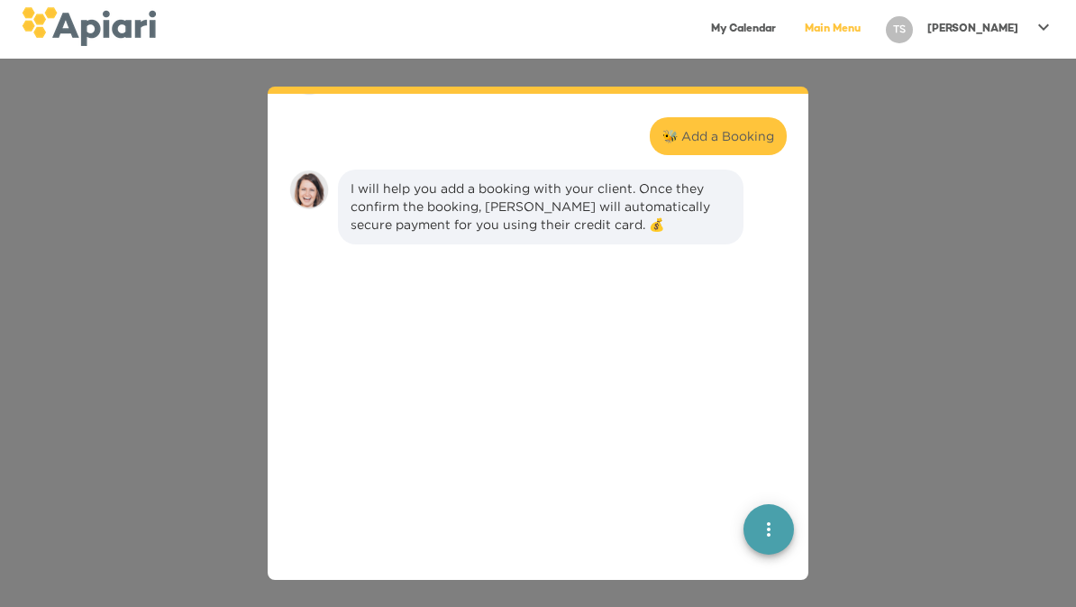
scroll to position [1325, 0]
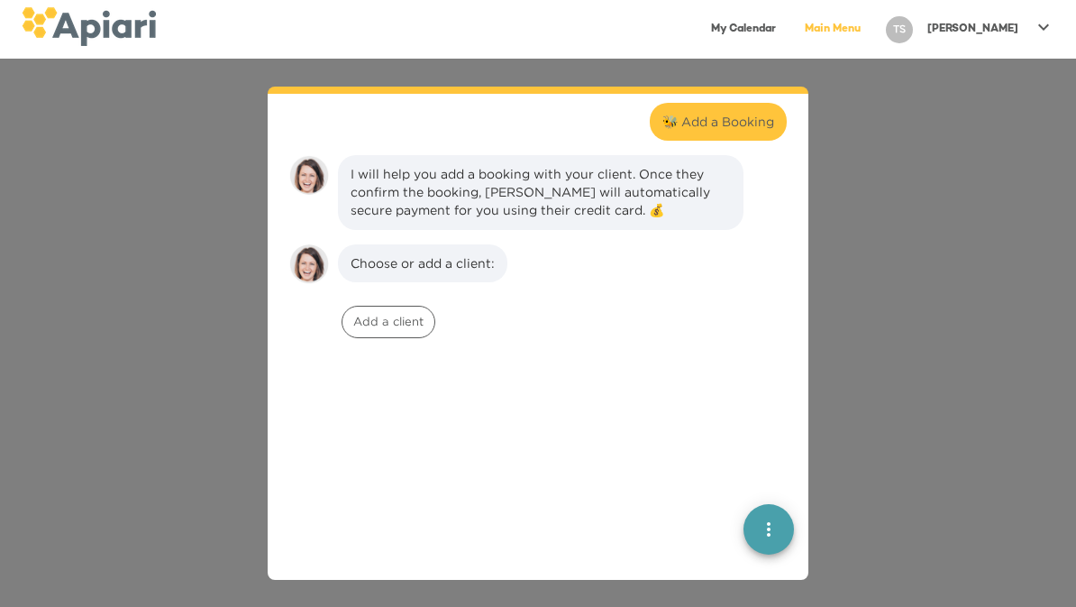
click at [867, 241] on div "👋 Hi [PERSON_NAME], welcome back to [GEOGRAPHIC_DATA]! I'm [PERSON_NAME], your …" at bounding box center [538, 333] width 1076 height 548
